Goal: Information Seeking & Learning: Learn about a topic

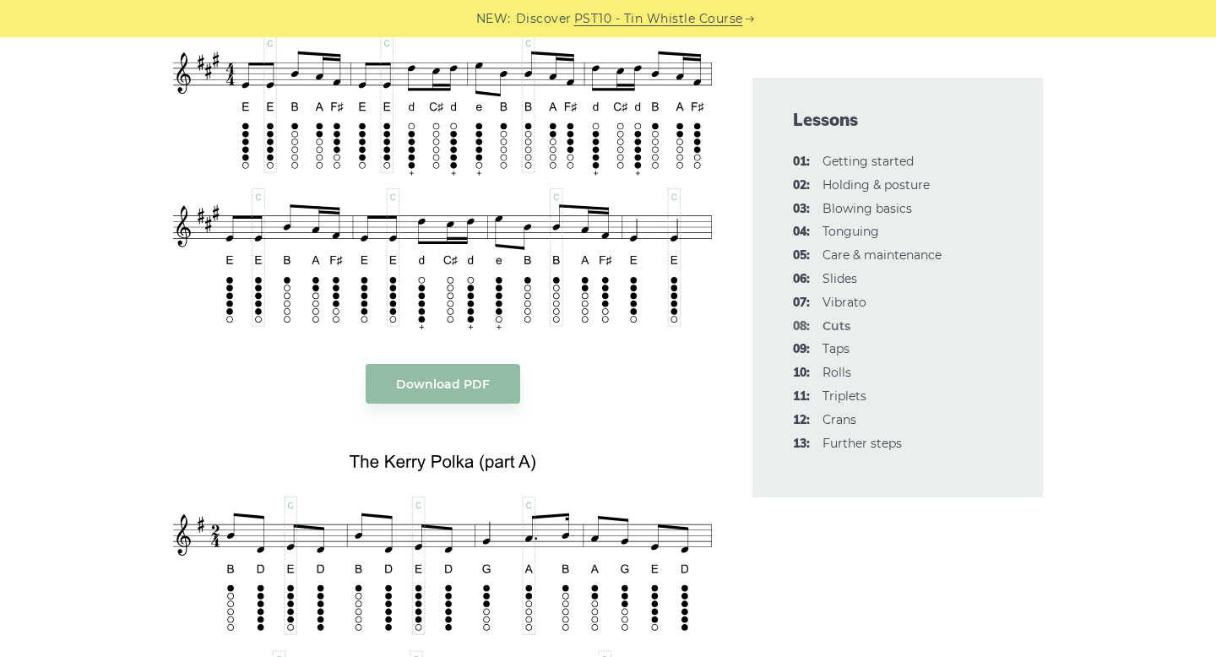
scroll to position [3295, 0]
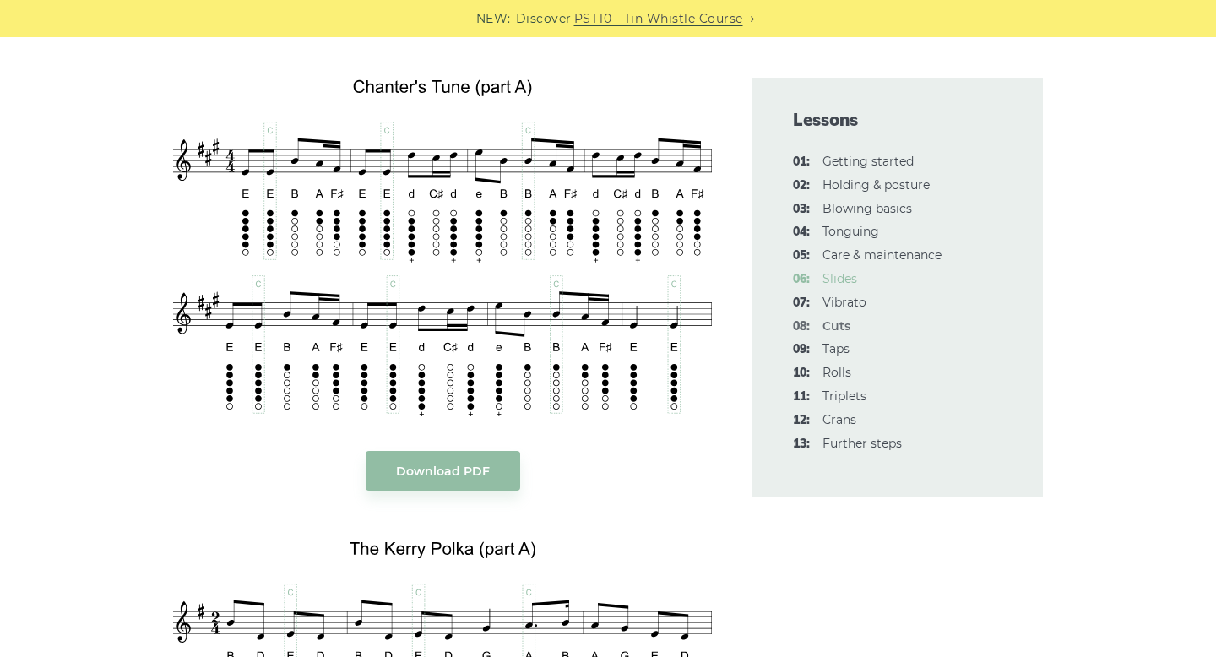
click at [852, 283] on link "06: Slides" at bounding box center [840, 278] width 35 height 15
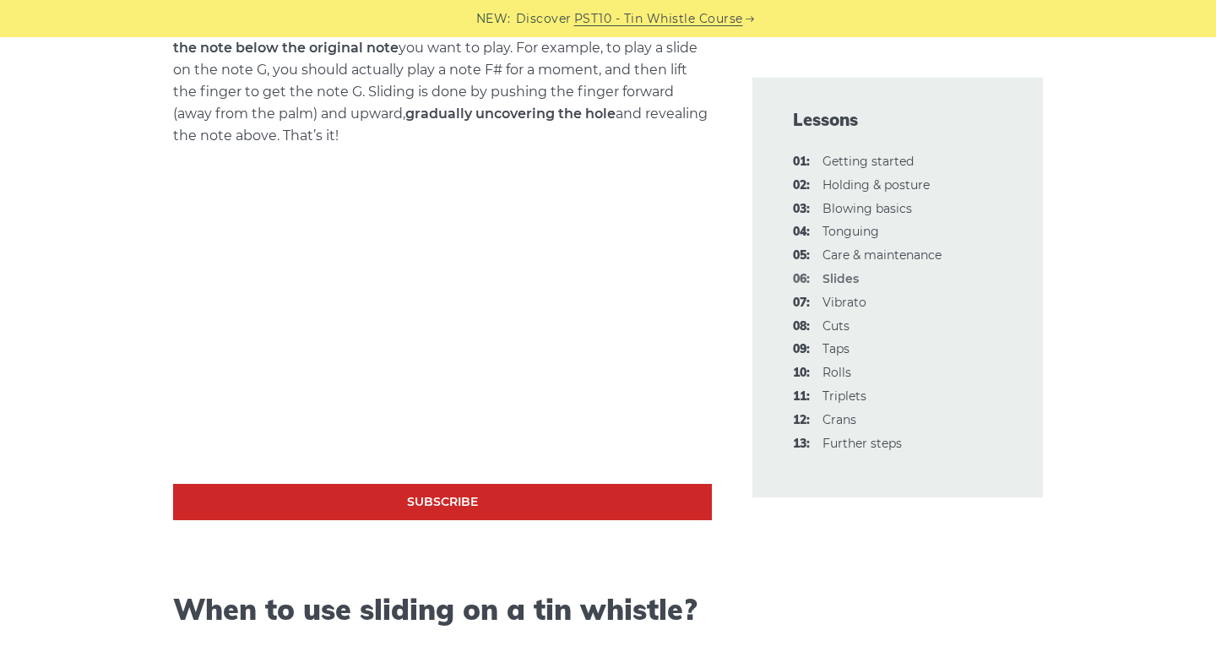
scroll to position [765, 0]
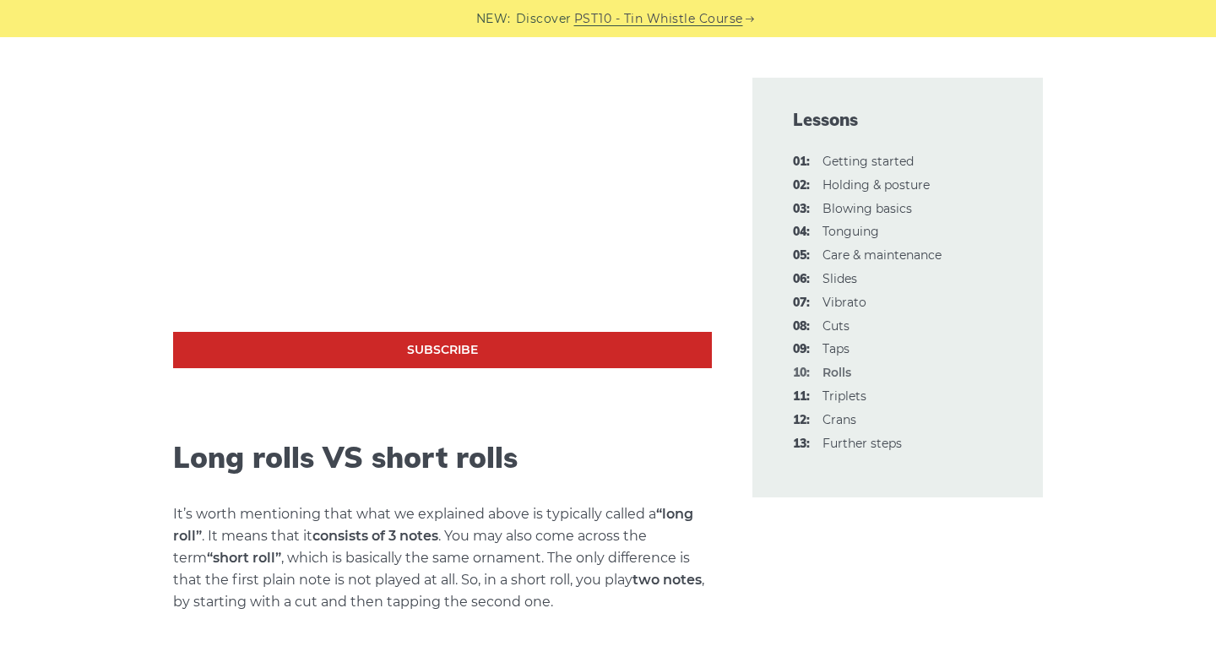
scroll to position [1209, 0]
